Goal: Find specific page/section: Find specific page/section

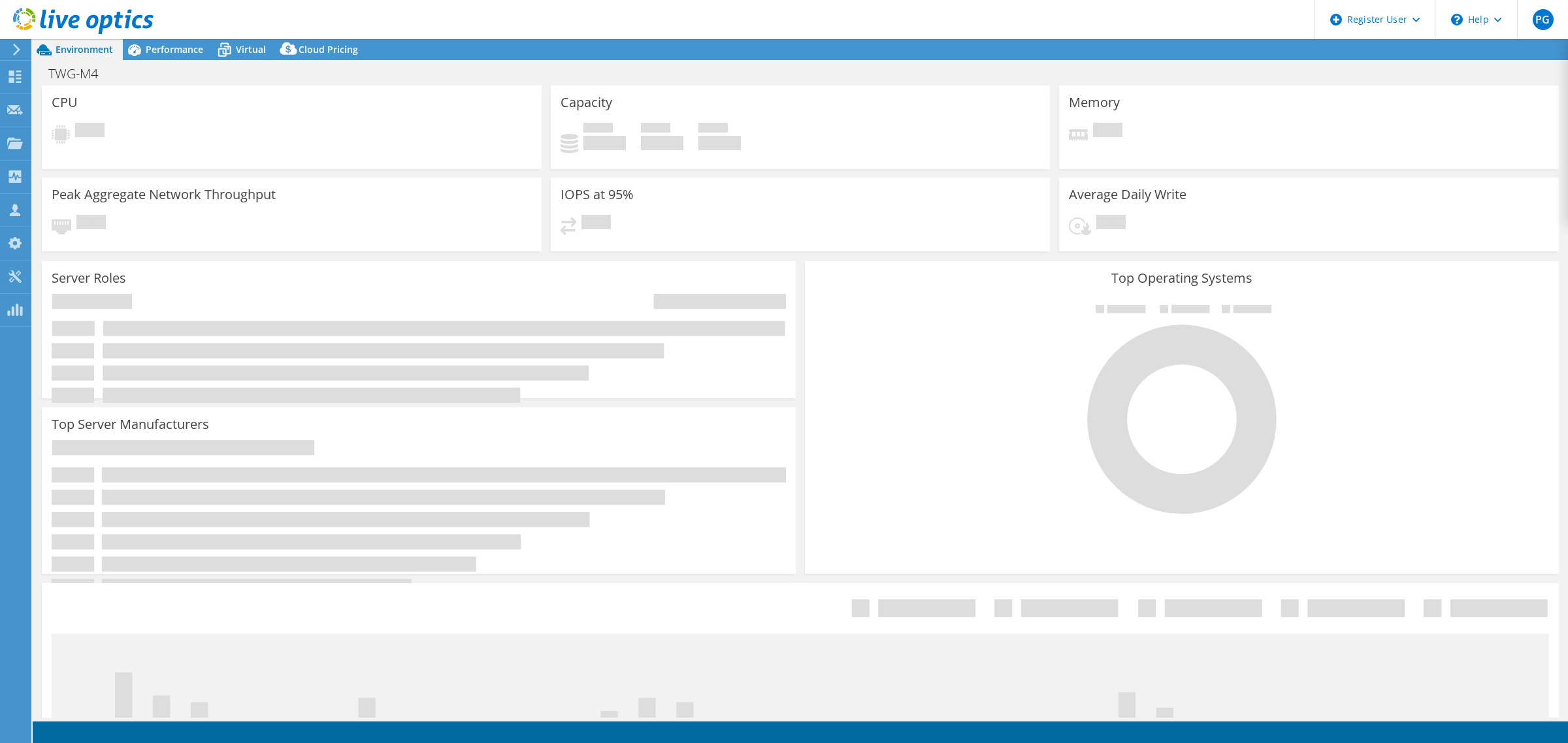
select select "USD"
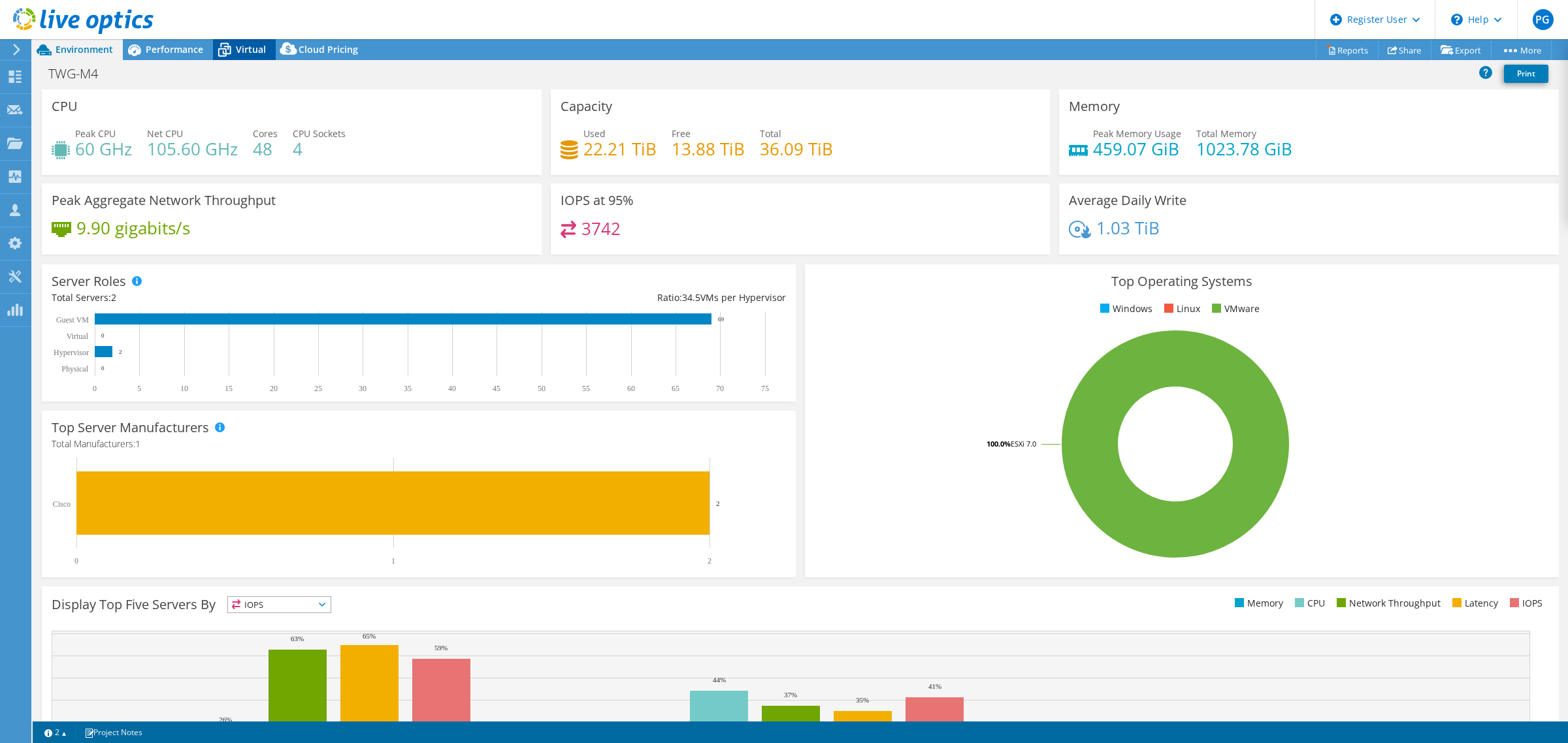
click at [247, 51] on span "Virtual" at bounding box center [251, 50] width 30 height 13
